Goal: Obtain resource: Obtain resource

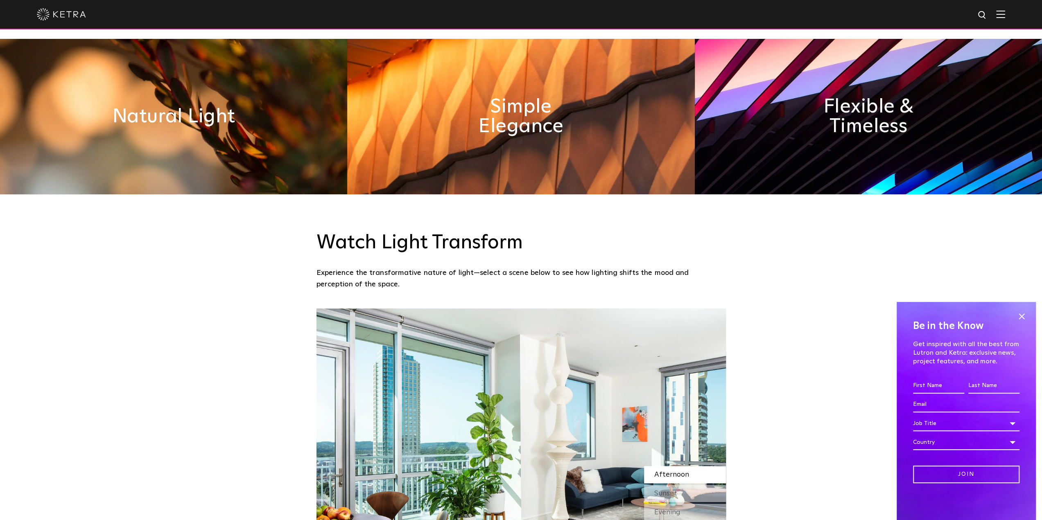
scroll to position [819, 0]
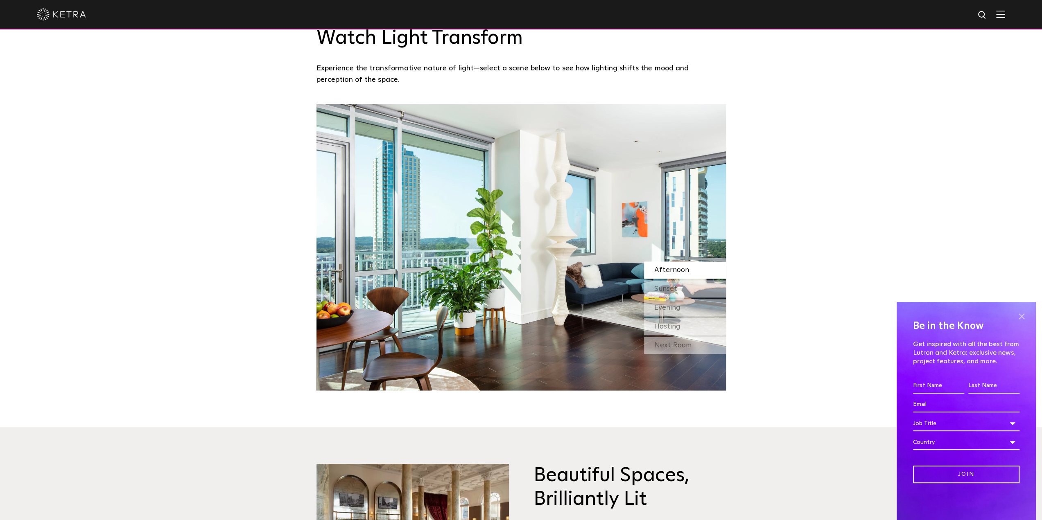
click at [1022, 314] on span at bounding box center [1021, 316] width 12 height 12
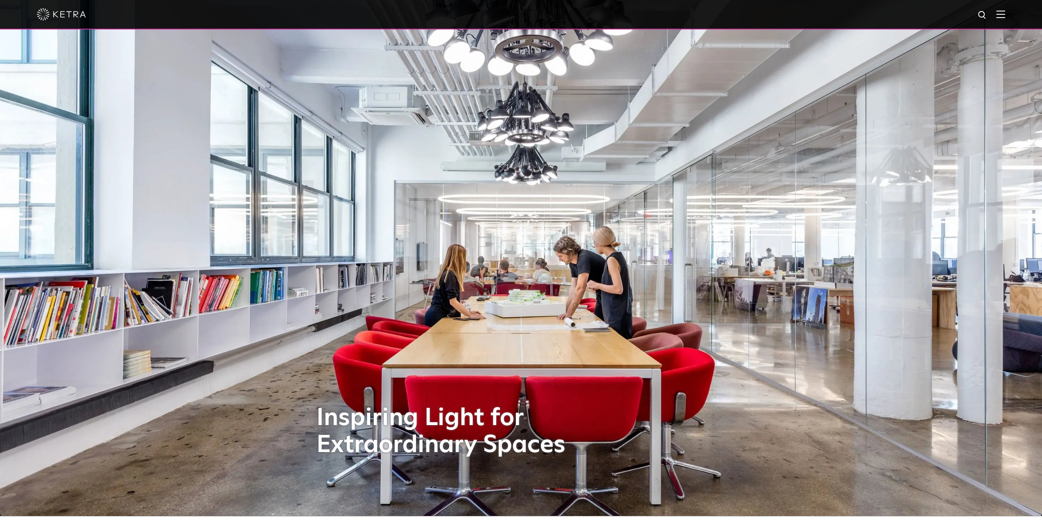
scroll to position [0, 0]
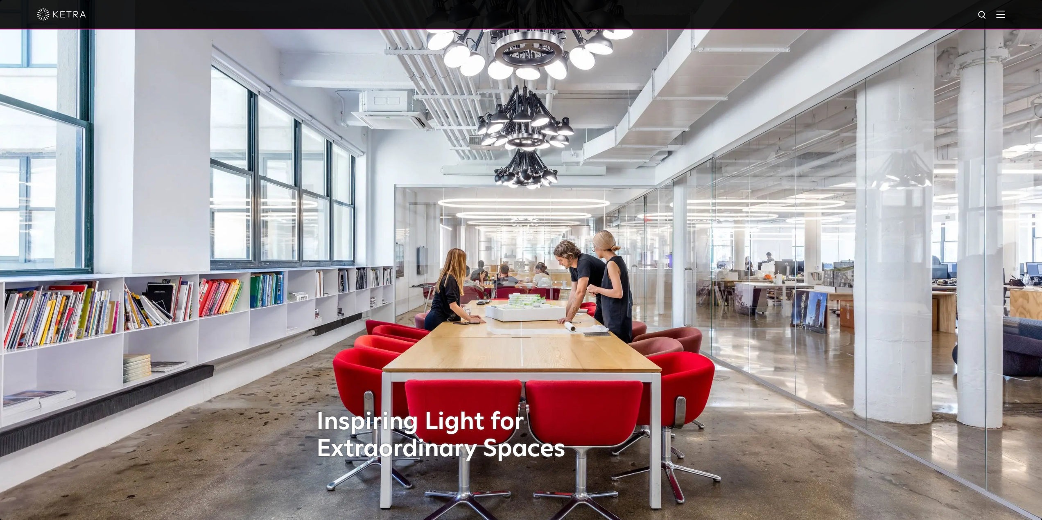
click at [50, 14] on img at bounding box center [61, 14] width 49 height 12
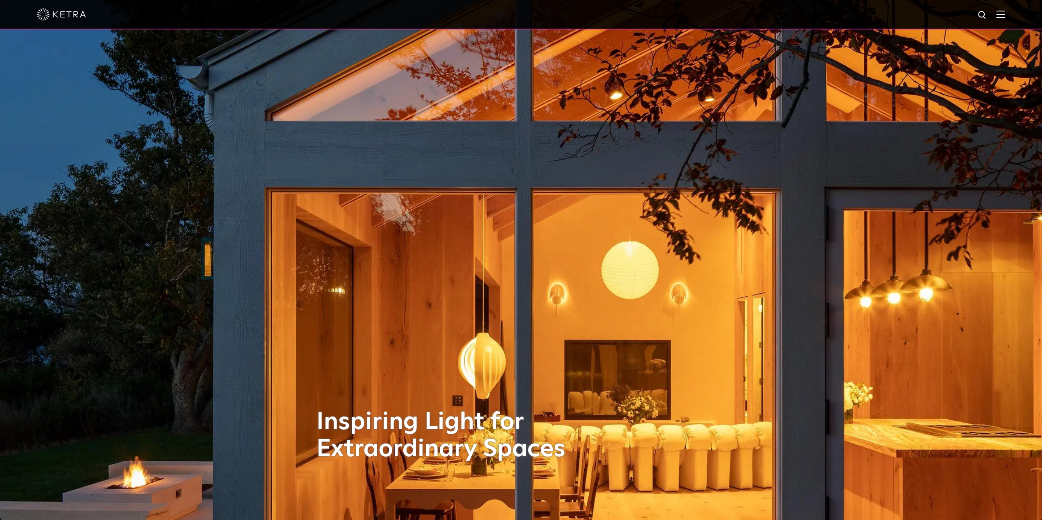
click at [1005, 17] on img at bounding box center [1000, 14] width 9 height 8
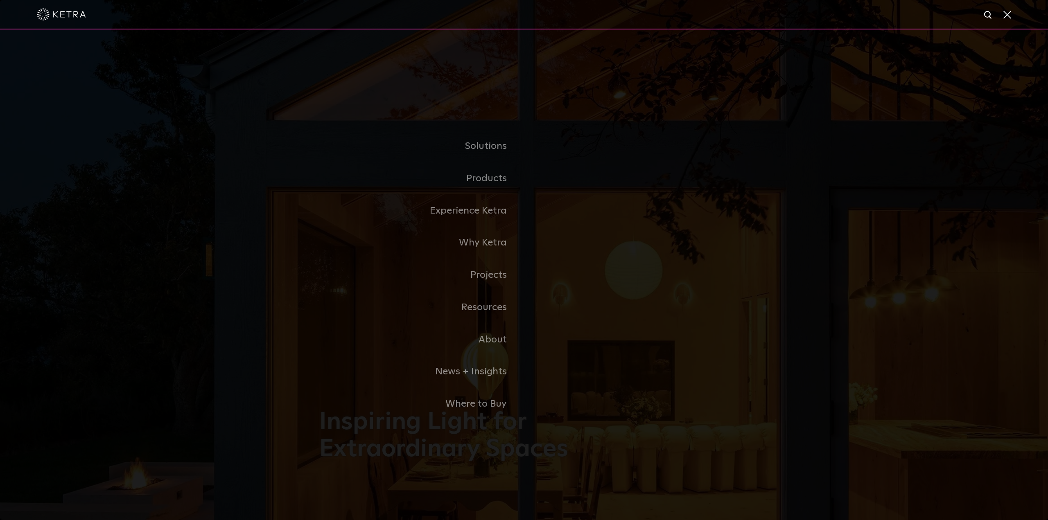
click at [251, 303] on div "Solutions Commercial Residential Products Commercial Products Residential Produ…" at bounding box center [524, 275] width 1048 height 492
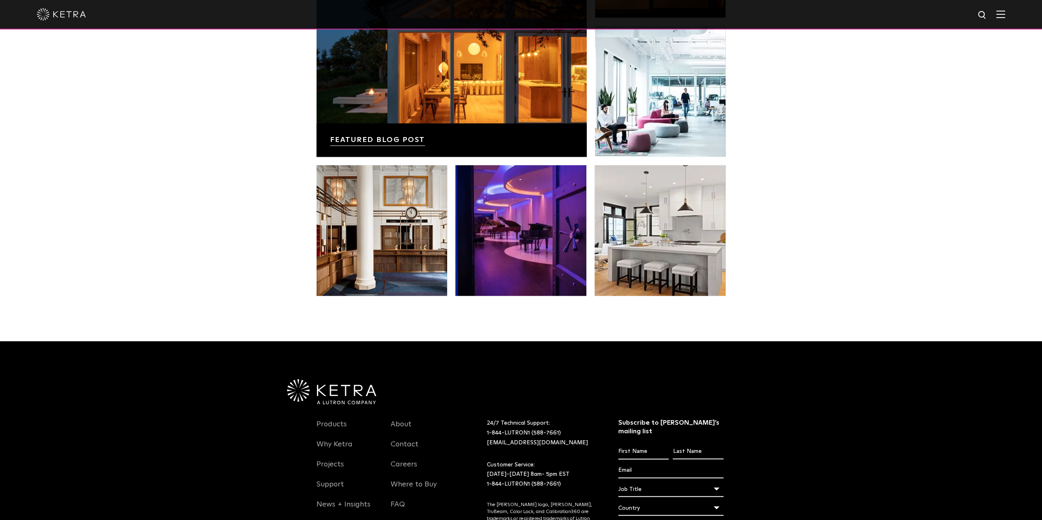
scroll to position [1721, 0]
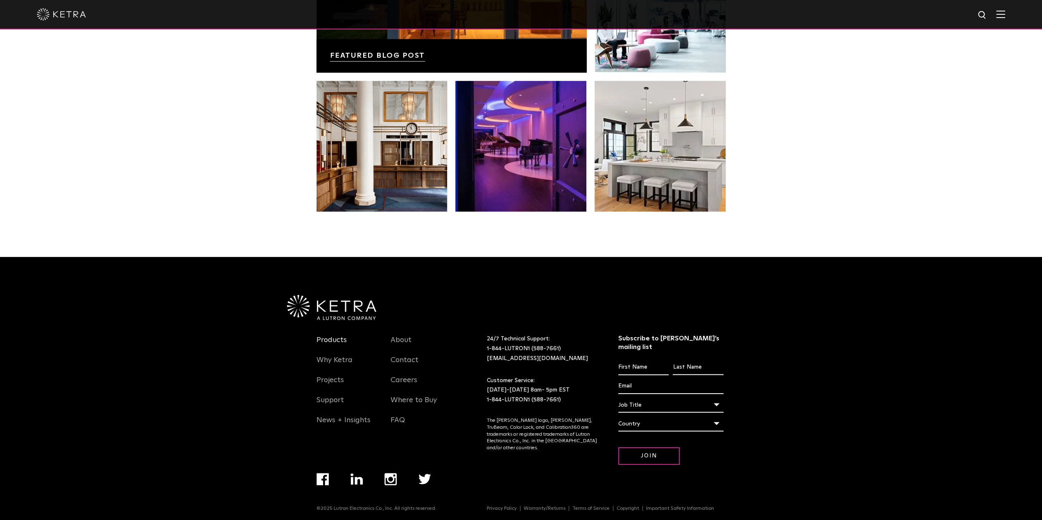
click at [330, 340] on link "Products" at bounding box center [332, 345] width 30 height 19
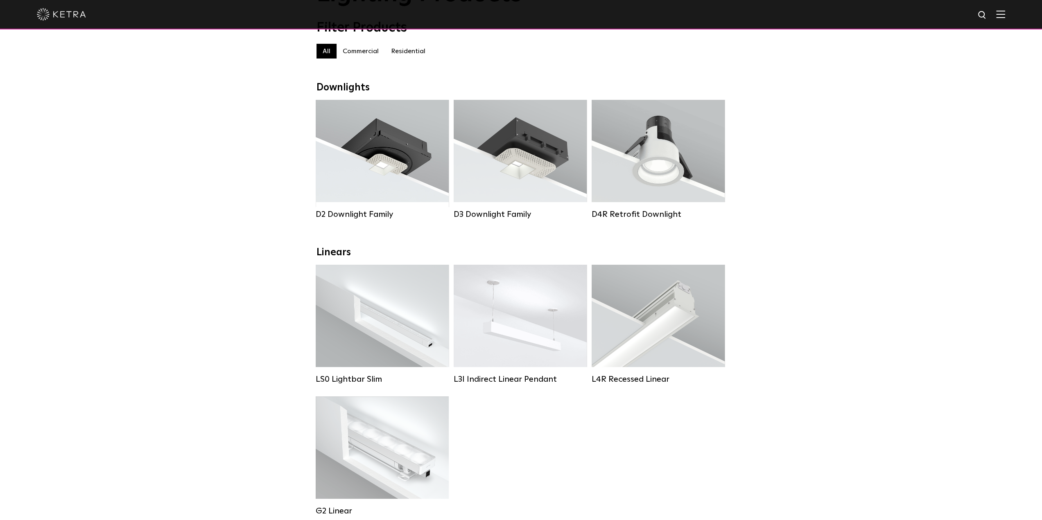
scroll to position [82, 0]
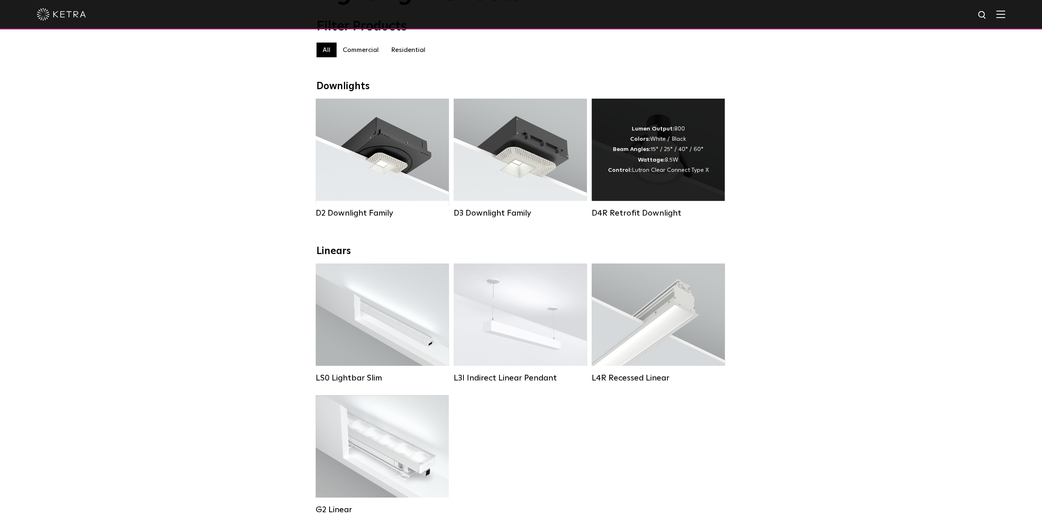
click at [656, 146] on div "Lumen Output: 800 Colors: White / Black Beam Angles: 15° / 25° / 40° / 60° Watt…" at bounding box center [658, 150] width 101 height 52
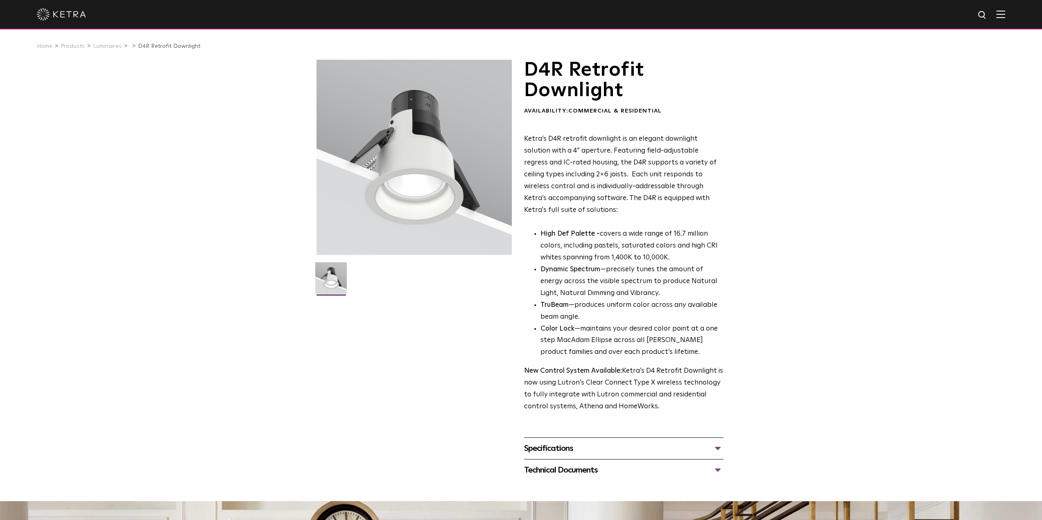
scroll to position [123, 0]
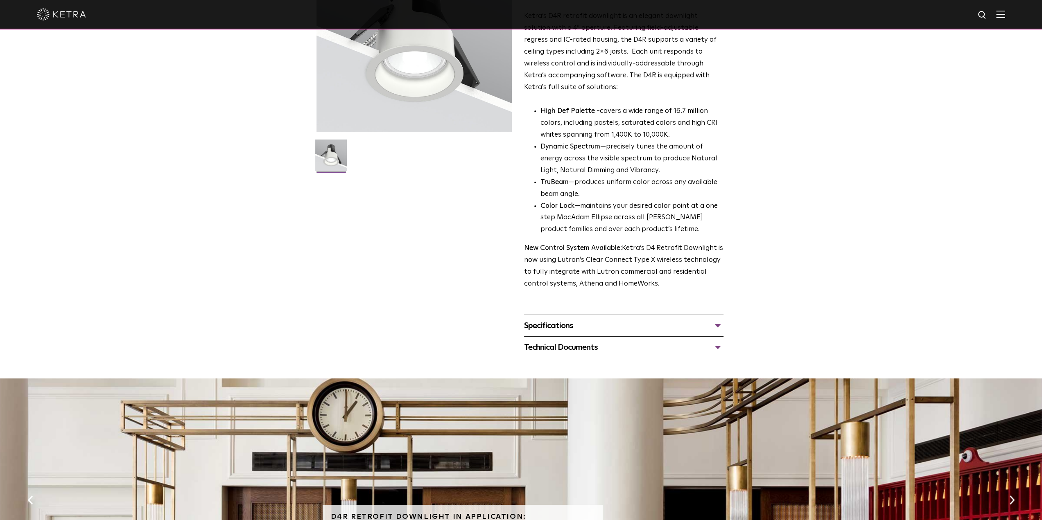
click at [552, 351] on div "Technical Documents" at bounding box center [623, 347] width 199 height 13
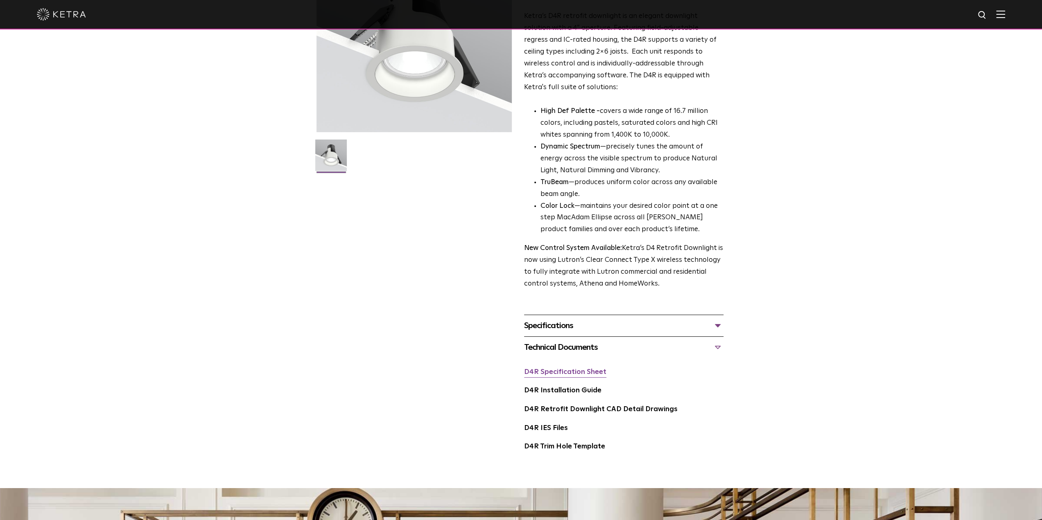
click at [572, 375] on link "D4R Specification Sheet" at bounding box center [565, 372] width 82 height 7
click at [556, 393] on link "D4R Installation Guide" at bounding box center [562, 390] width 77 height 7
